Goal: Navigation & Orientation: Find specific page/section

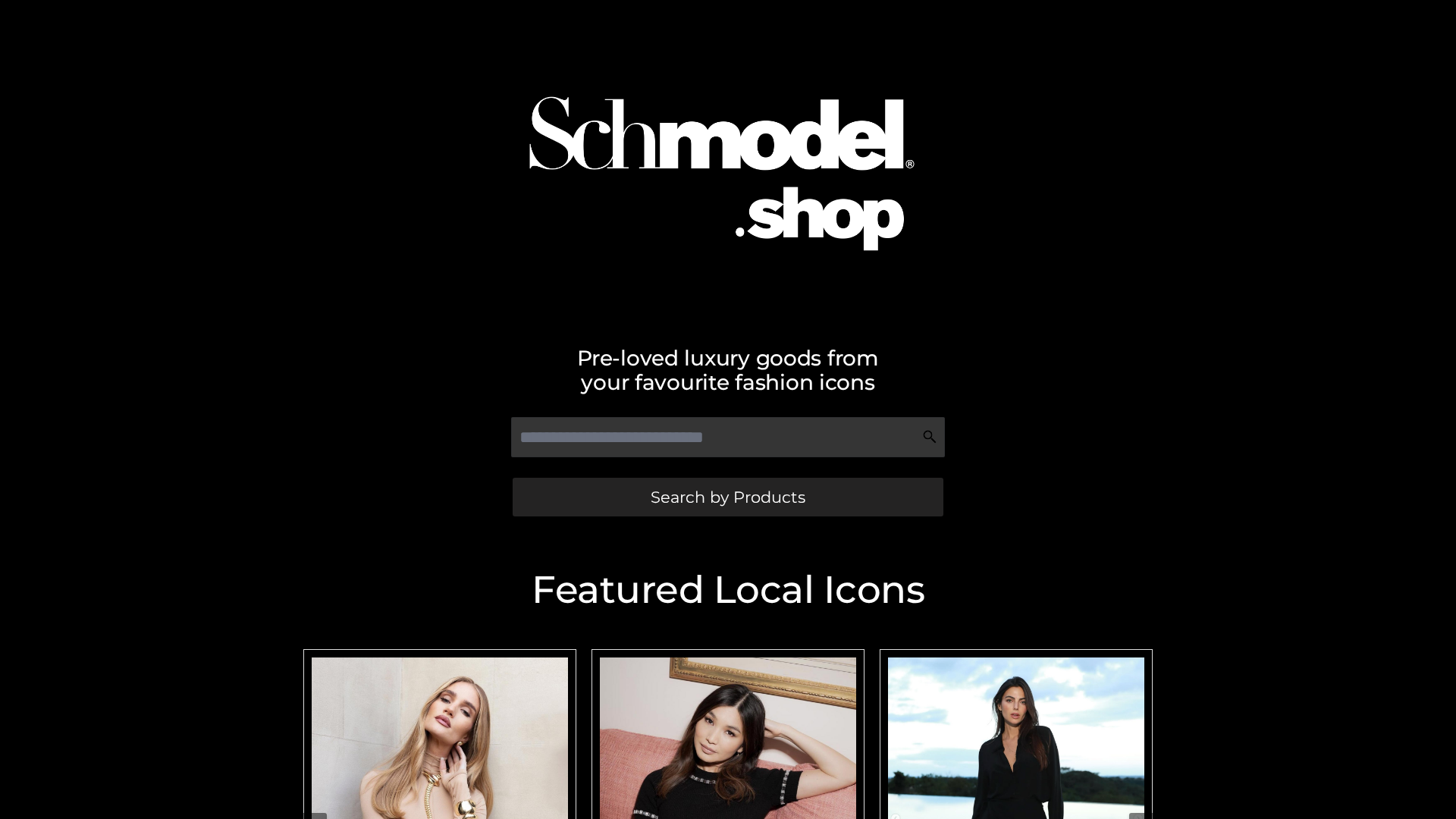
click at [727, 496] on span "Search by Products" at bounding box center [728, 497] width 154 height 16
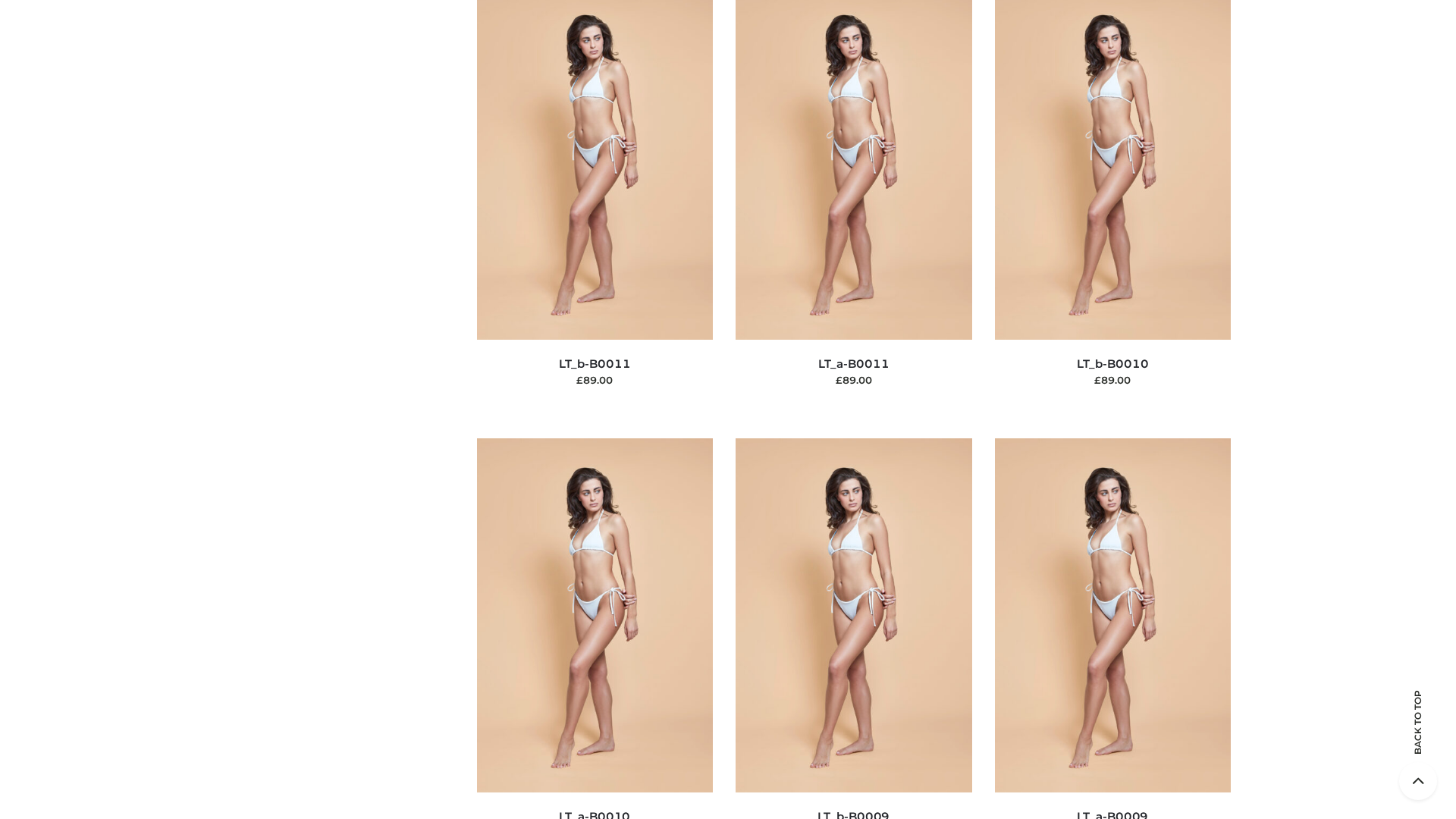
scroll to position [6810, 0]
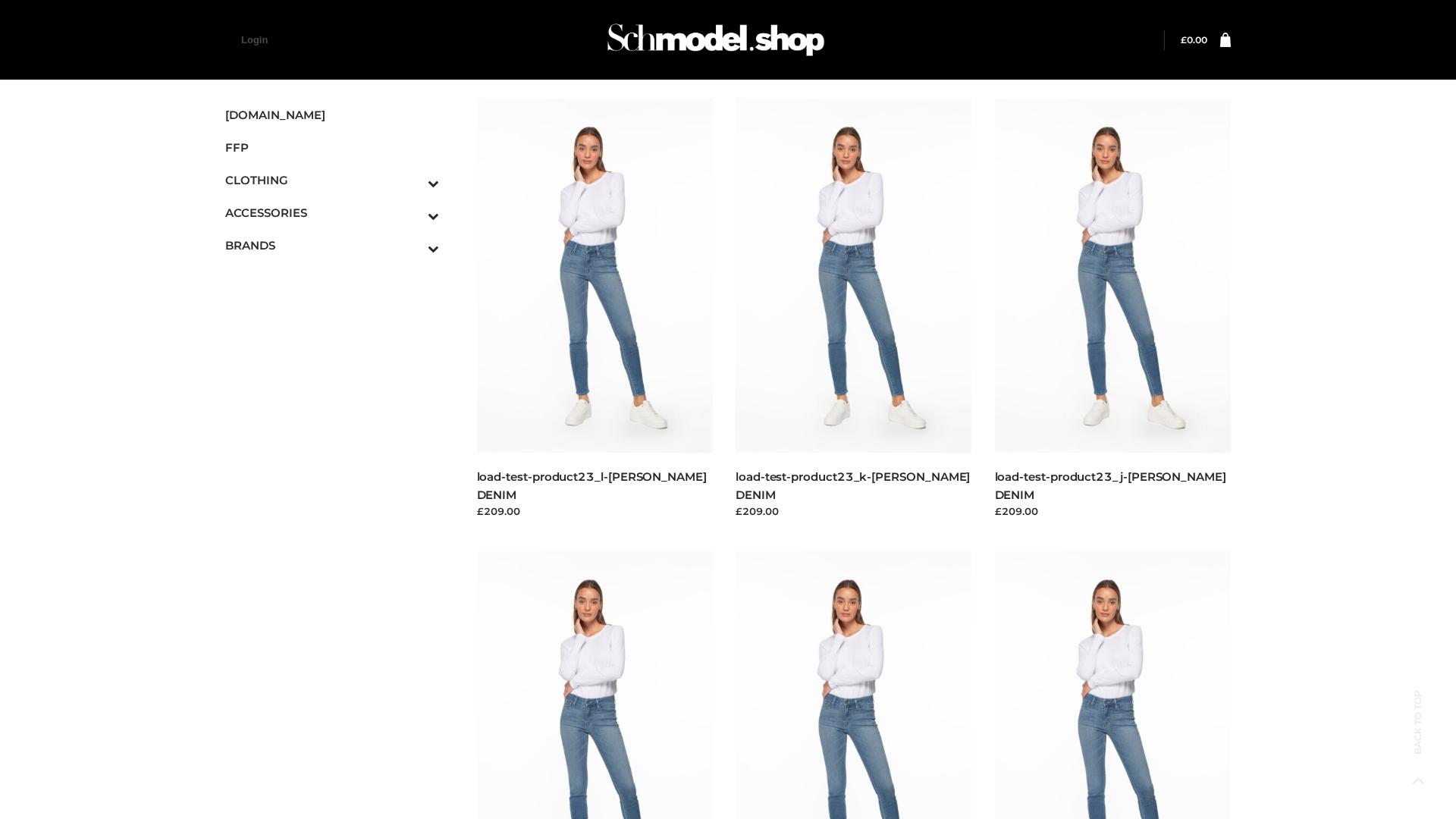
scroll to position [1330, 0]
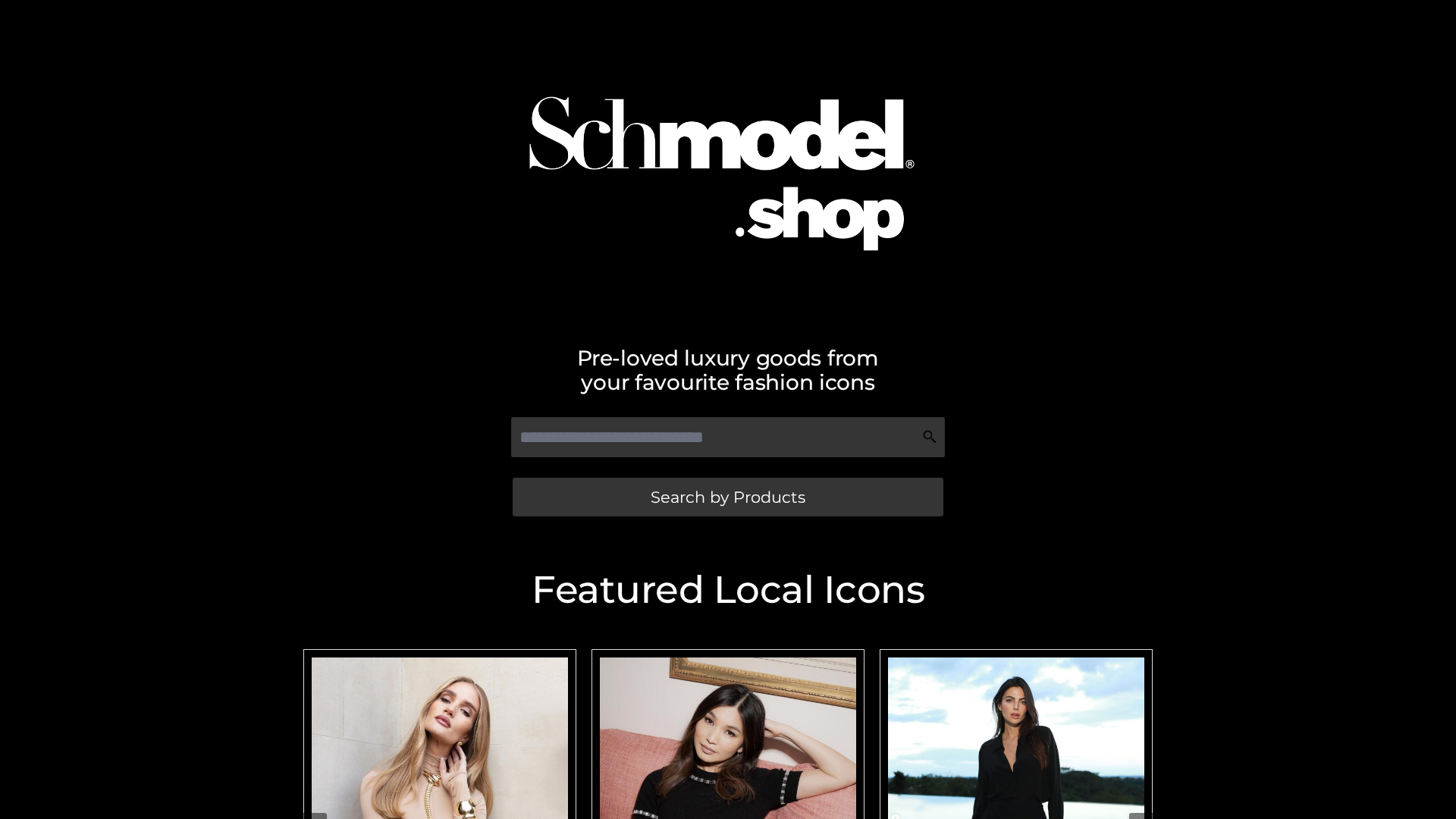
click at [727, 496] on span "Search by Products" at bounding box center [728, 497] width 154 height 16
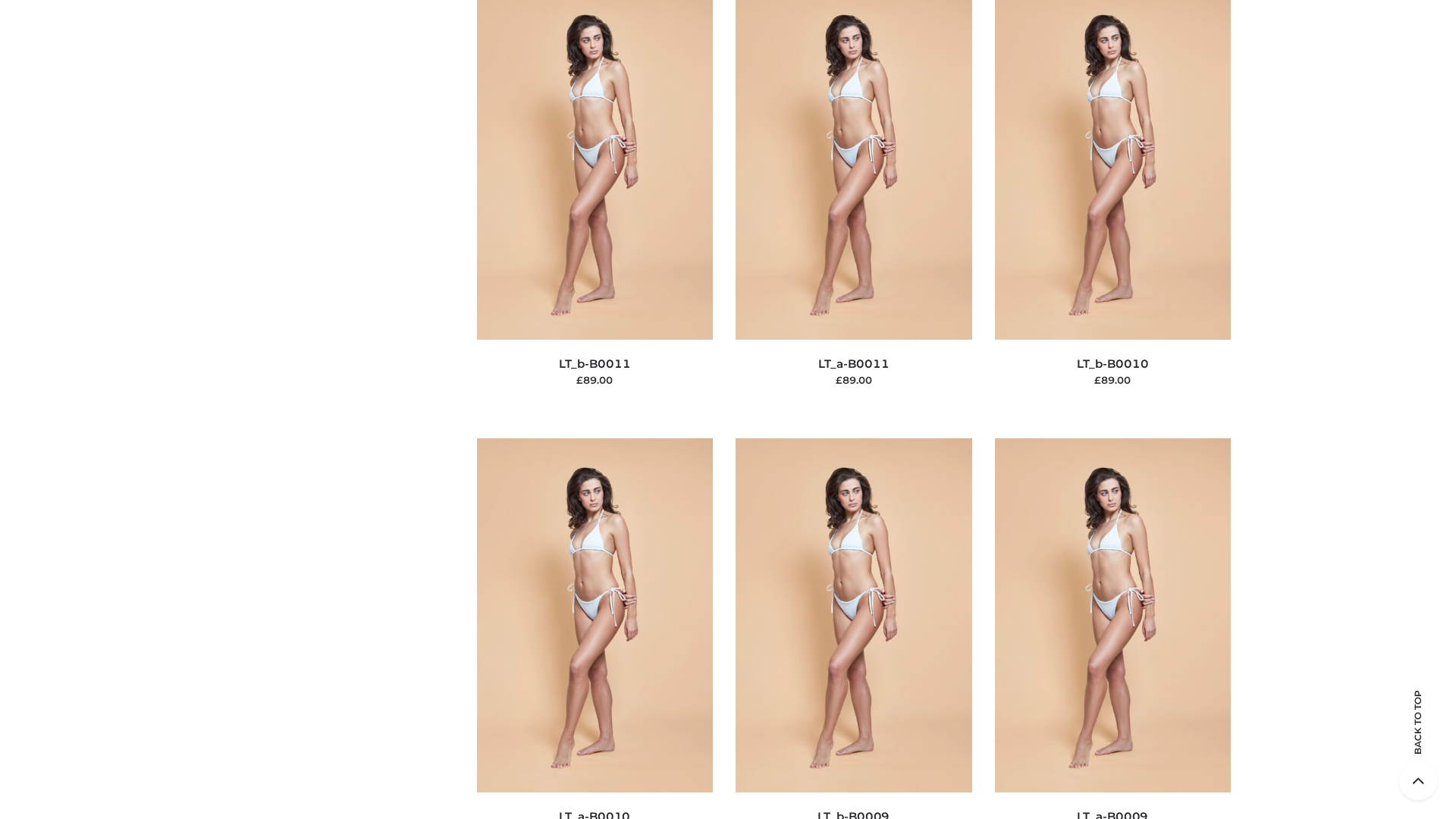
scroll to position [6810, 0]
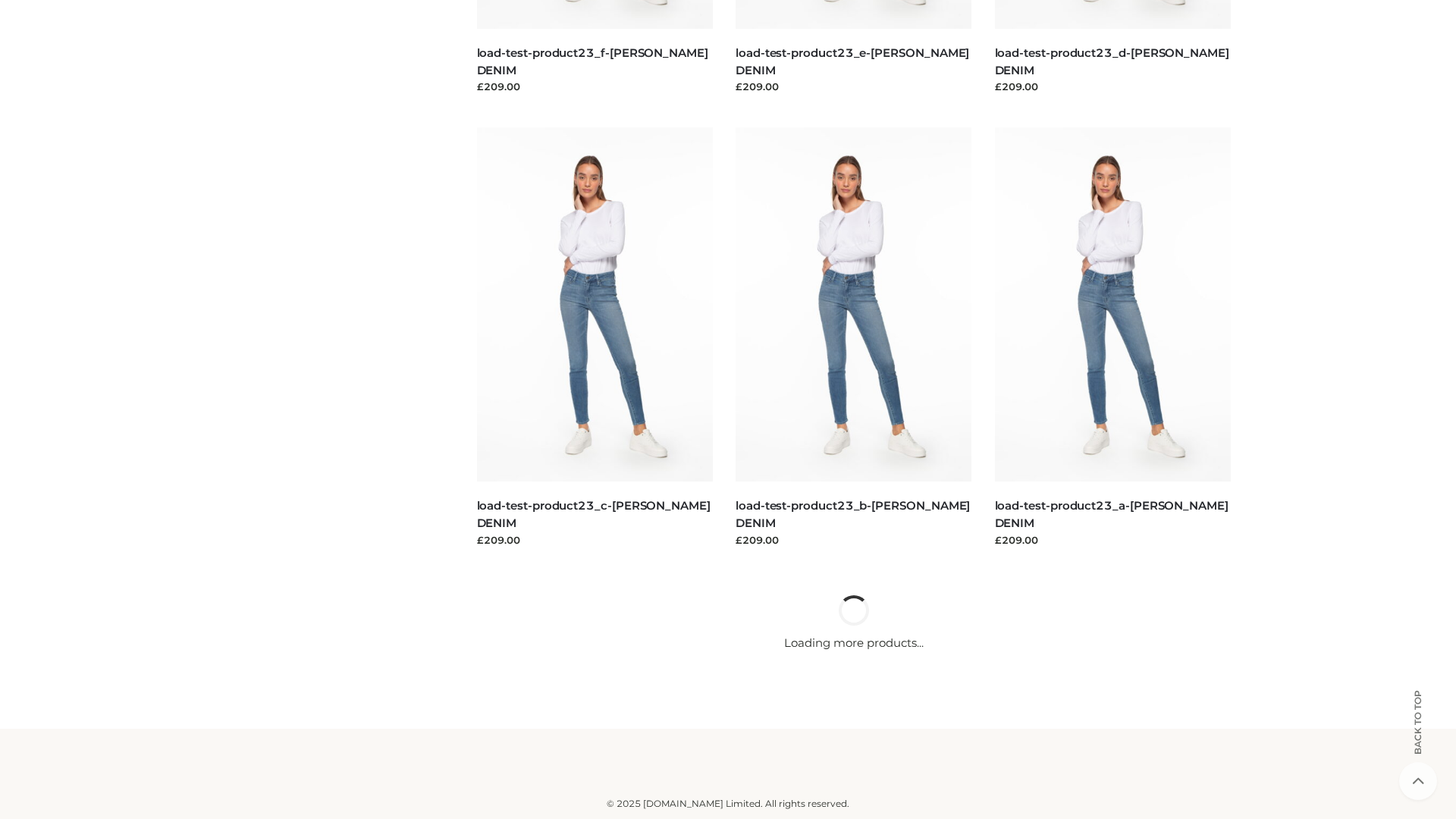
scroll to position [1330, 0]
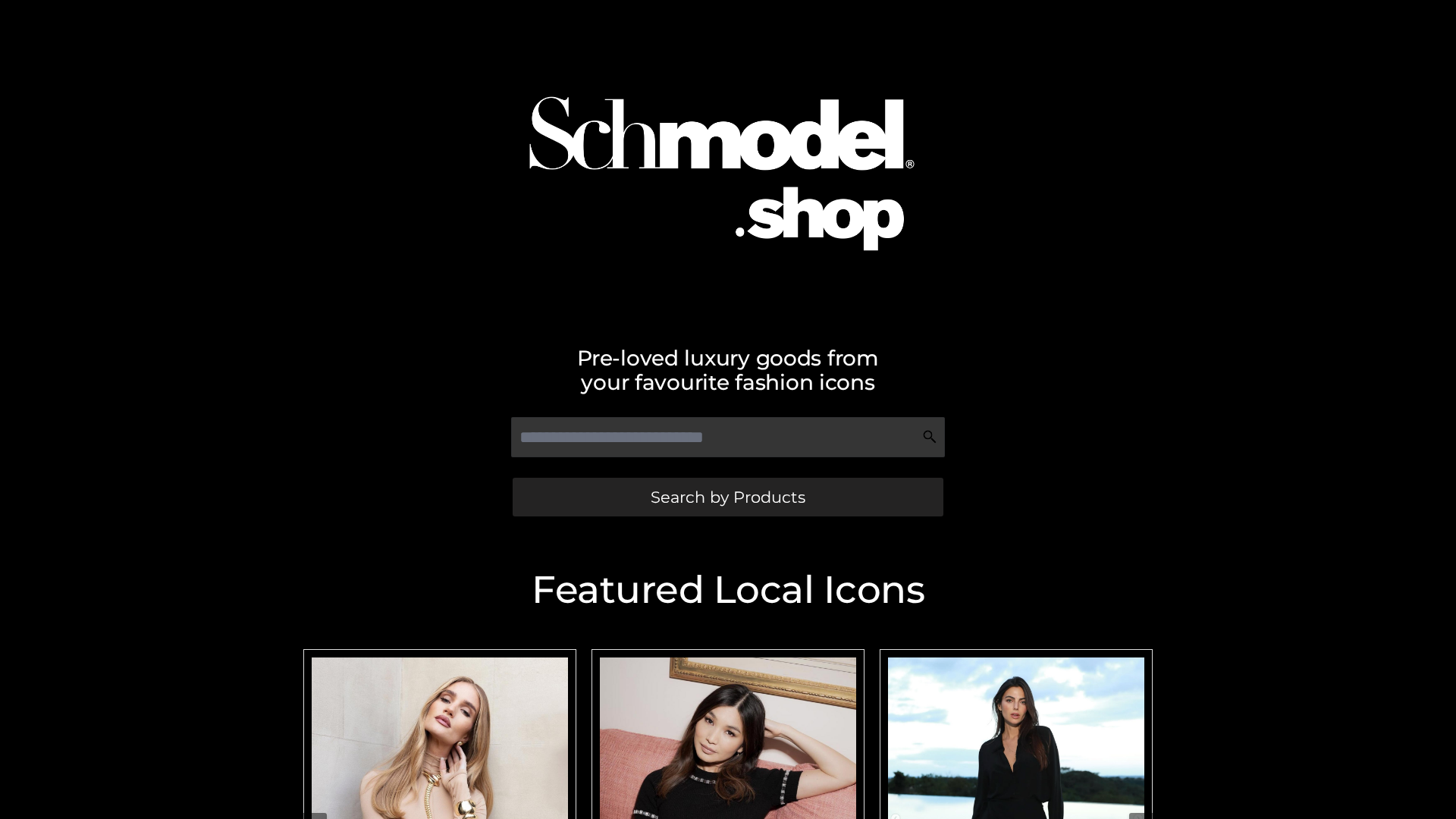
click at [727, 496] on span "Search by Products" at bounding box center [728, 497] width 154 height 16
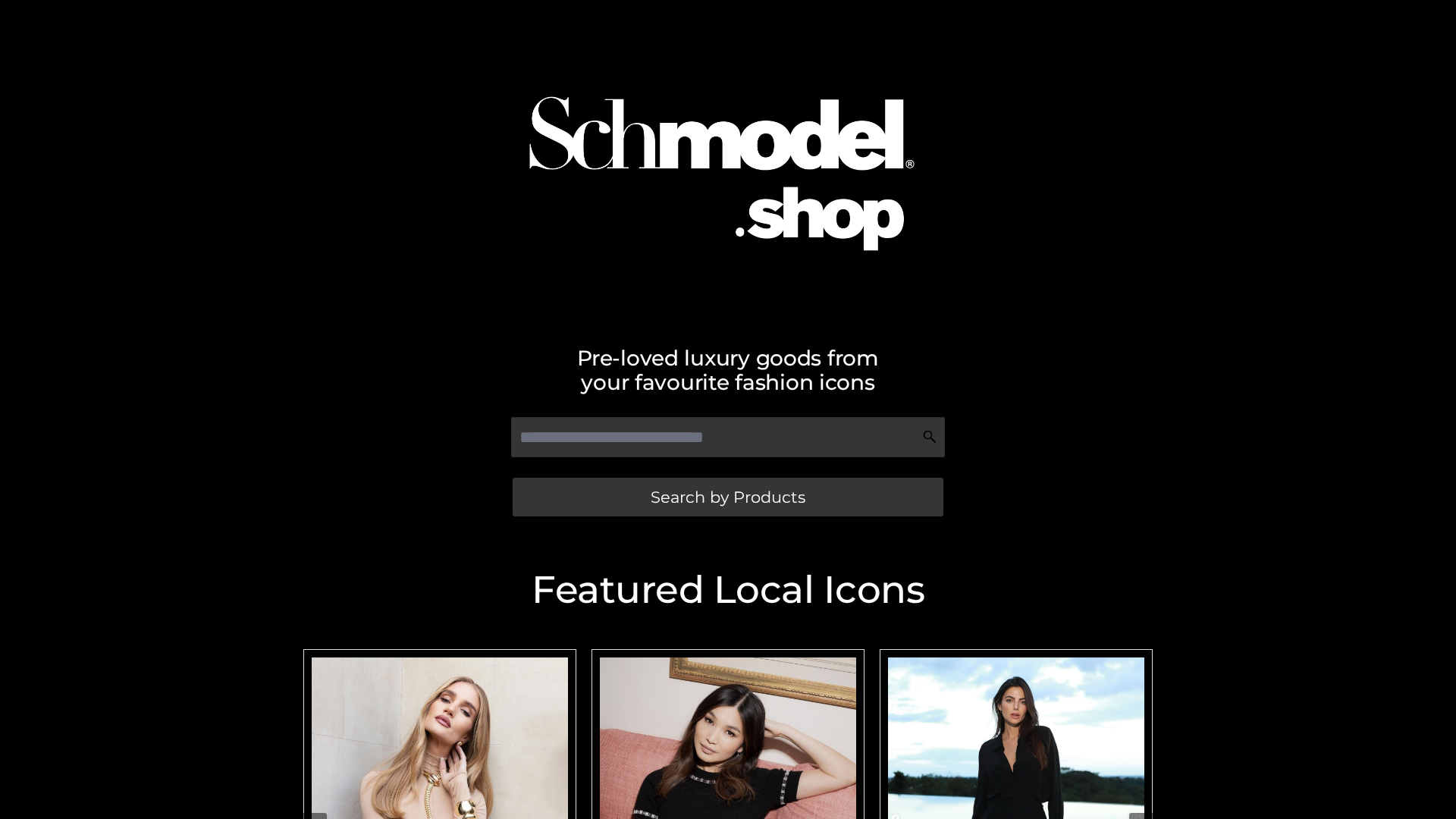
click at [727, 496] on span "Search by Products" at bounding box center [728, 497] width 154 height 16
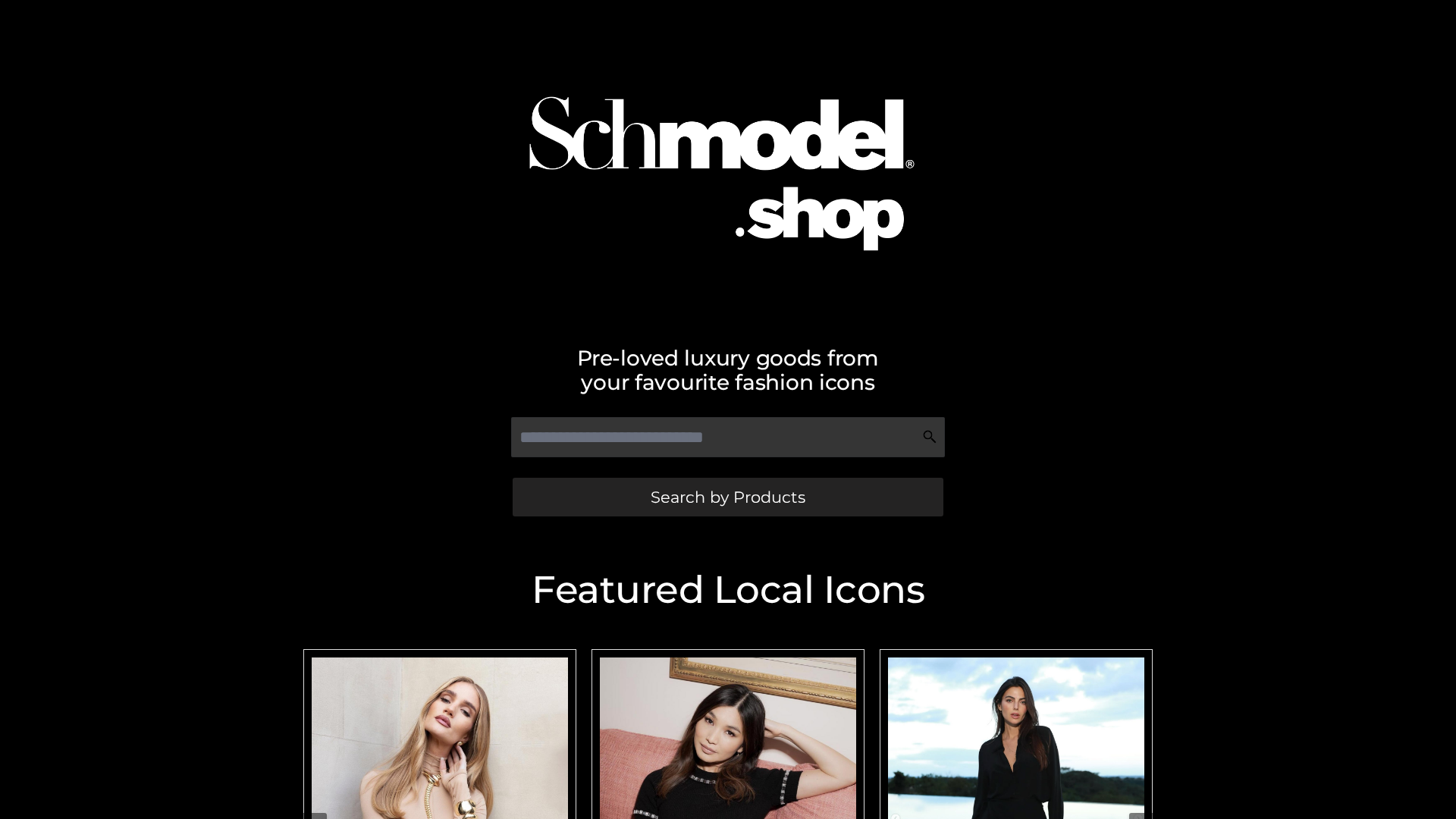
click at [727, 496] on span "Search by Products" at bounding box center [728, 497] width 154 height 16
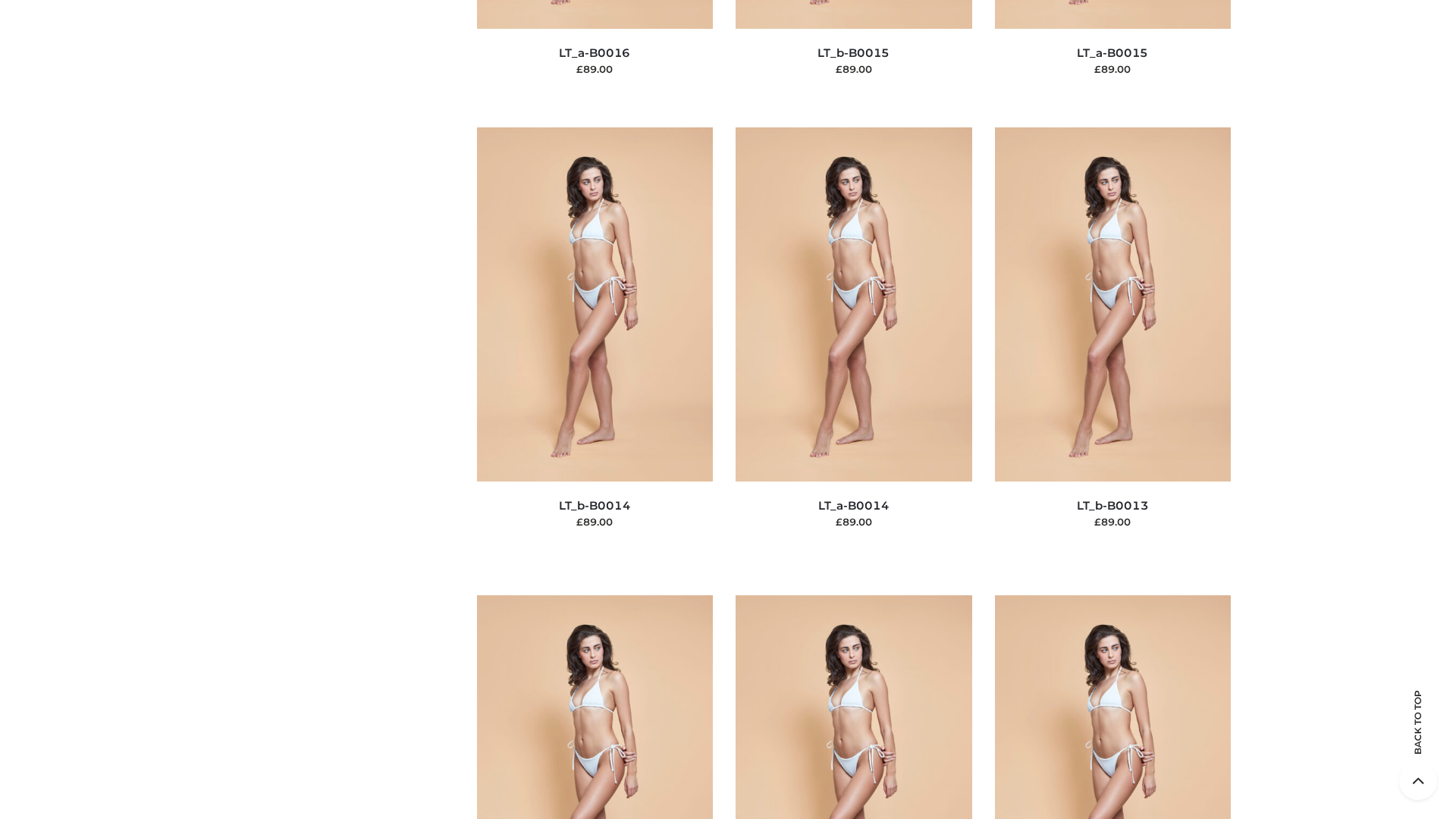
scroll to position [5392, 0]
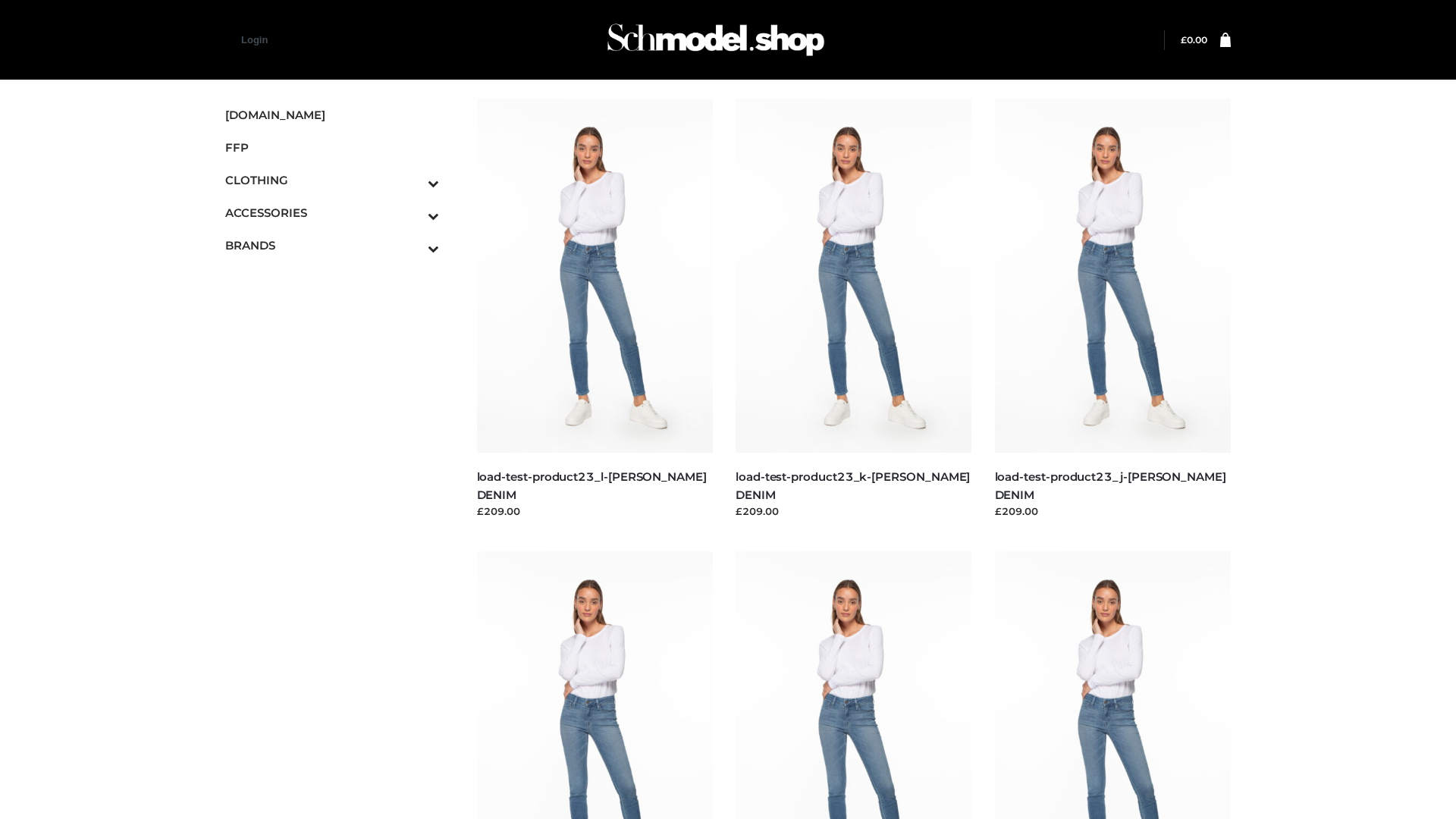
scroll to position [1330, 0]
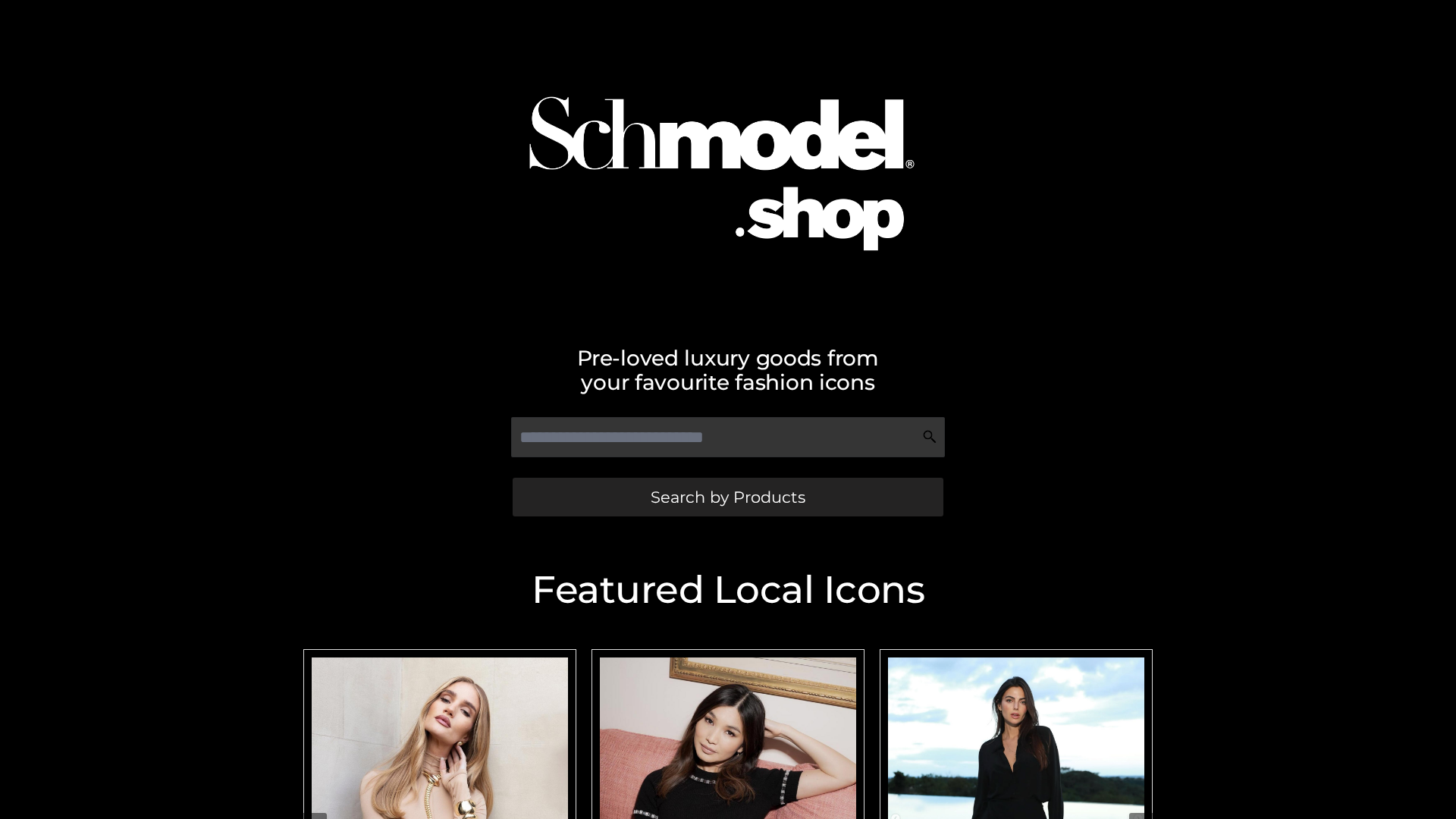
click at [727, 496] on span "Search by Products" at bounding box center [728, 497] width 154 height 16
